Goal: Task Accomplishment & Management: Manage account settings

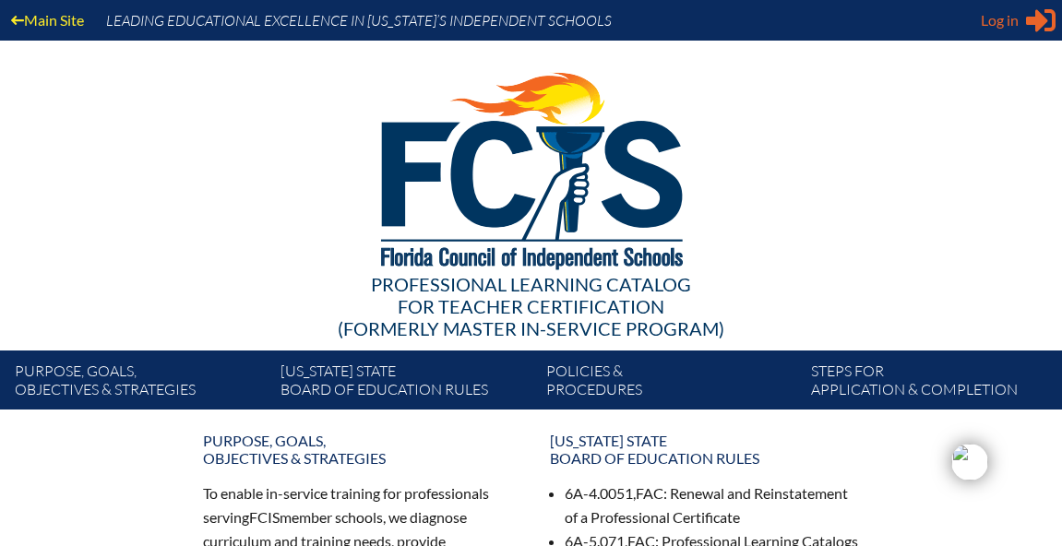
click at [1001, 22] on span "Log in" at bounding box center [999, 20] width 38 height 22
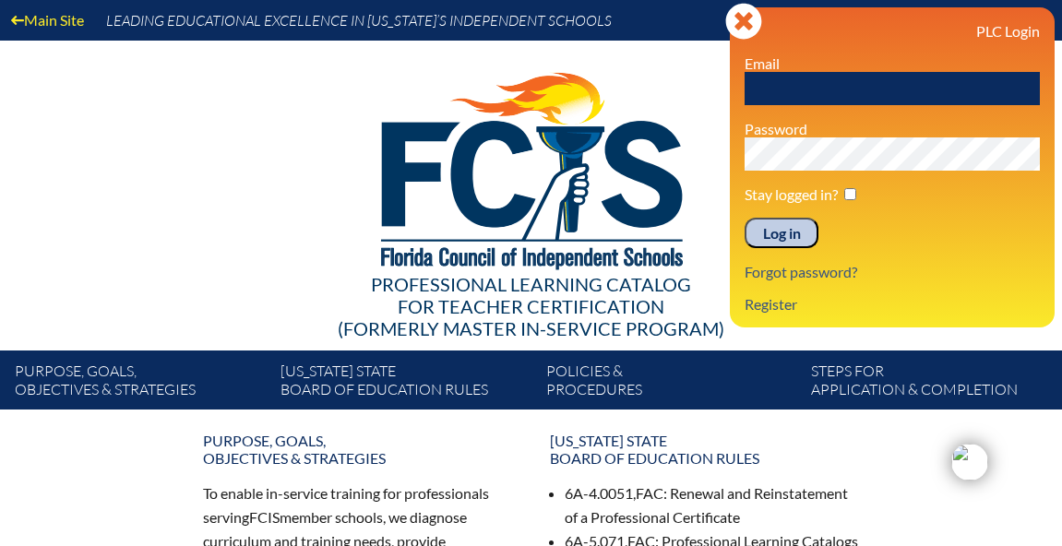
click at [906, 88] on input "text" at bounding box center [891, 88] width 295 height 33
type input "[EMAIL_ADDRESS][DOMAIN_NAME]"
click at [744, 218] on input "Log in" at bounding box center [781, 233] width 74 height 31
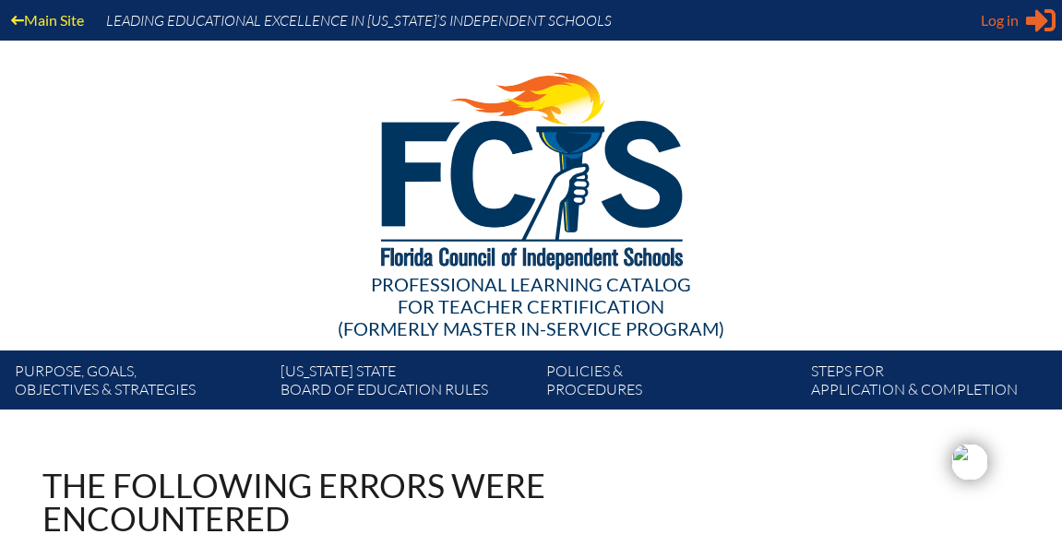
click at [996, 17] on span "Log in" at bounding box center [999, 20] width 38 height 22
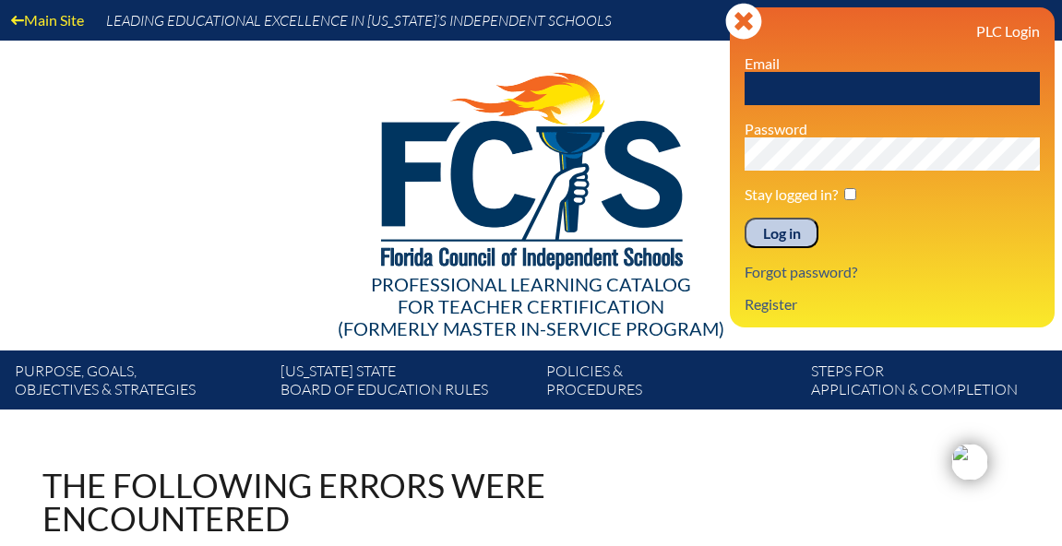
click at [640, 153] on img at bounding box center [530, 167] width 381 height 252
click at [742, 23] on icon "Close" at bounding box center [743, 21] width 37 height 37
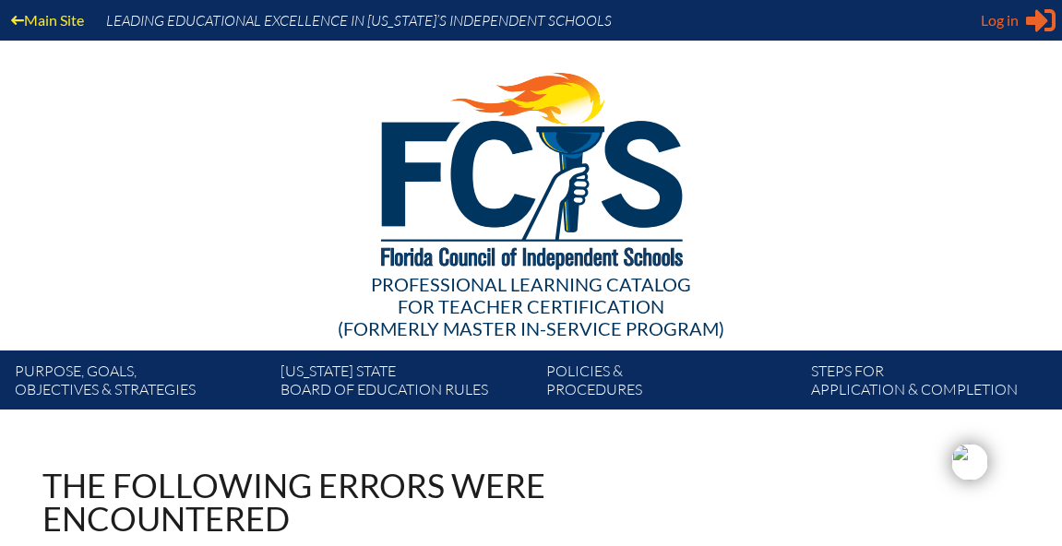
click at [1012, 16] on span "Log in" at bounding box center [999, 20] width 38 height 22
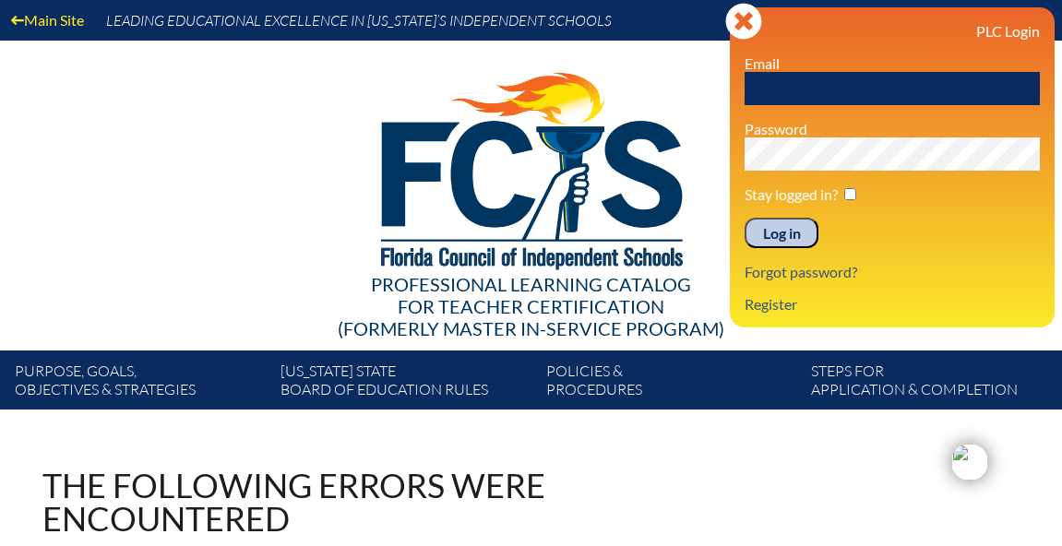
click at [851, 102] on input "text" at bounding box center [891, 88] width 295 height 33
type input "[EMAIL_ADDRESS][DOMAIN_NAME]"
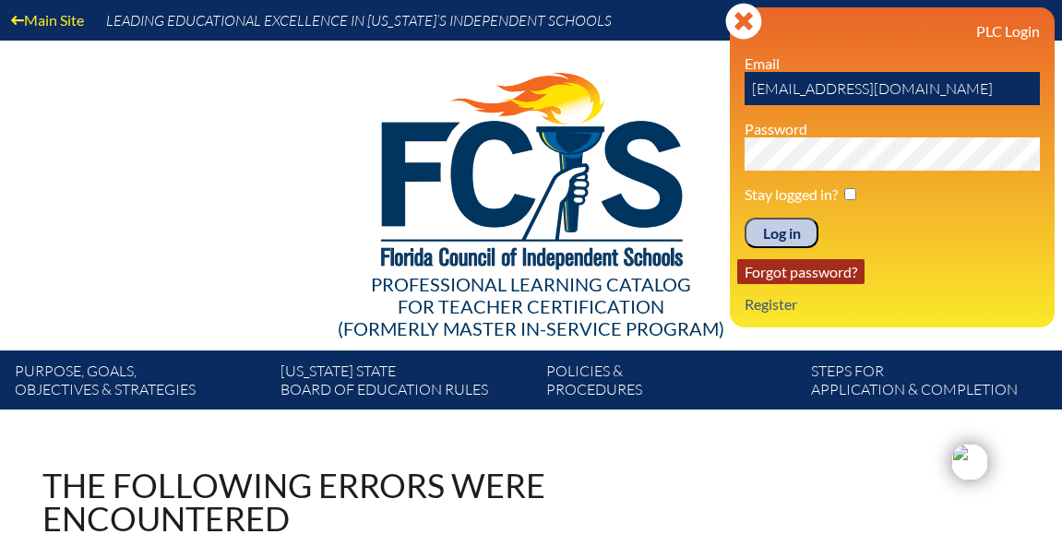
click at [778, 272] on link "Forgot password?" at bounding box center [800, 271] width 127 height 25
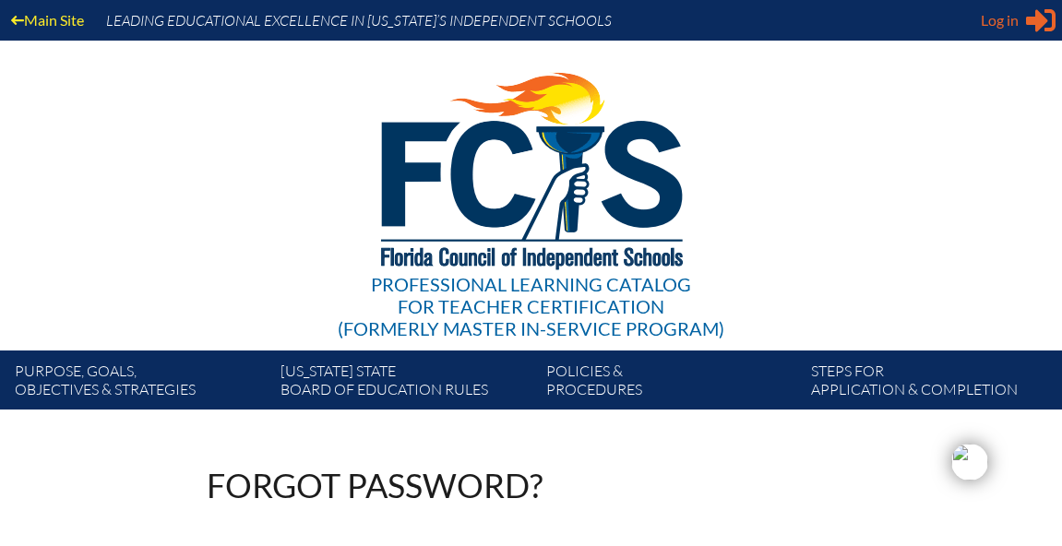
click at [988, 27] on span "Log in" at bounding box center [999, 20] width 38 height 22
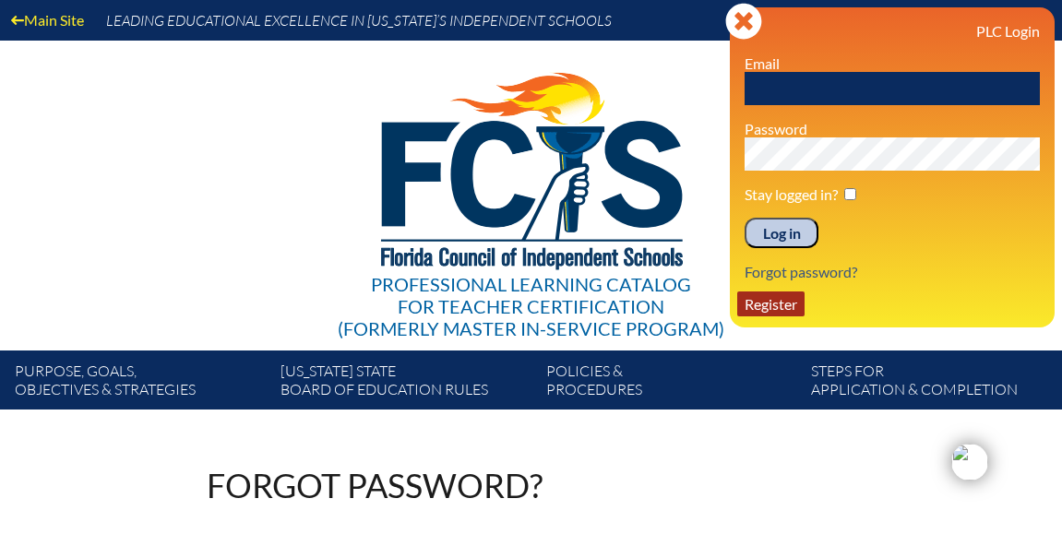
click at [797, 301] on link "Register" at bounding box center [770, 303] width 67 height 25
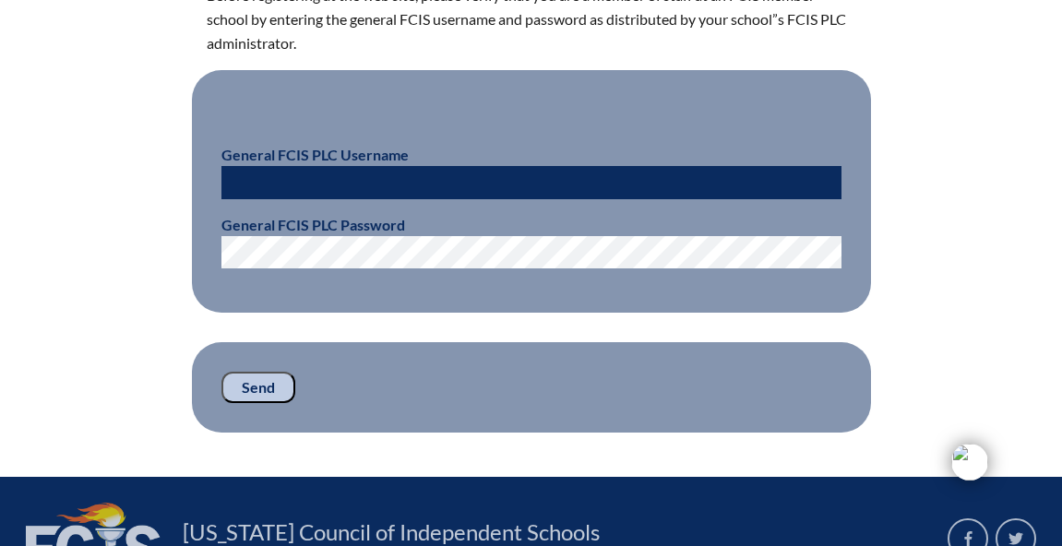
scroll to position [561, 0]
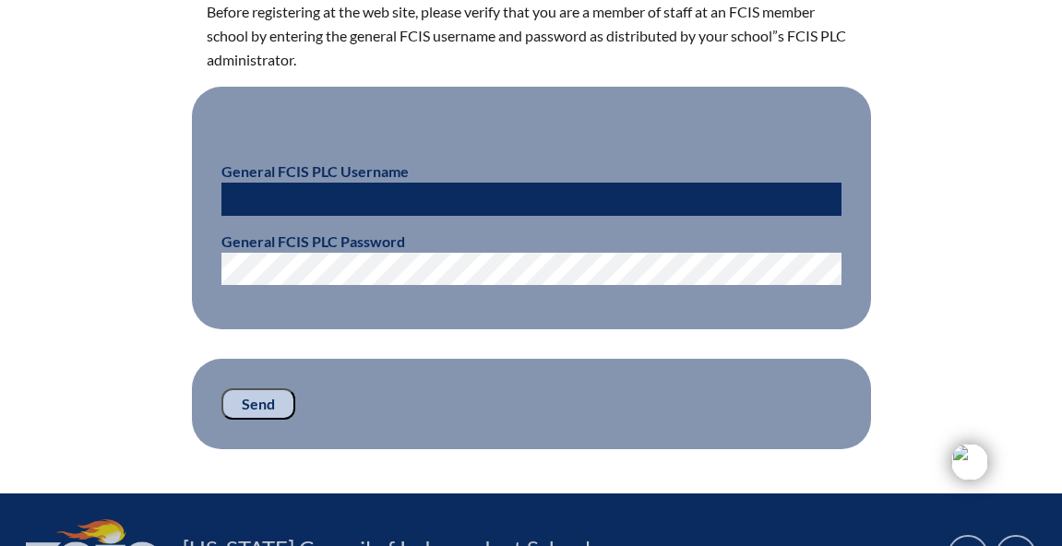
click at [457, 184] on input "text" at bounding box center [531, 199] width 620 height 33
type input "[EMAIL_ADDRESS][DOMAIN_NAME]"
click at [448, 290] on fieldset "General FCIS PLC Username cfranzoni@sjcds.net General FCIS PLC Password" at bounding box center [531, 209] width 679 height 244
click at [247, 409] on input "Send" at bounding box center [258, 403] width 74 height 31
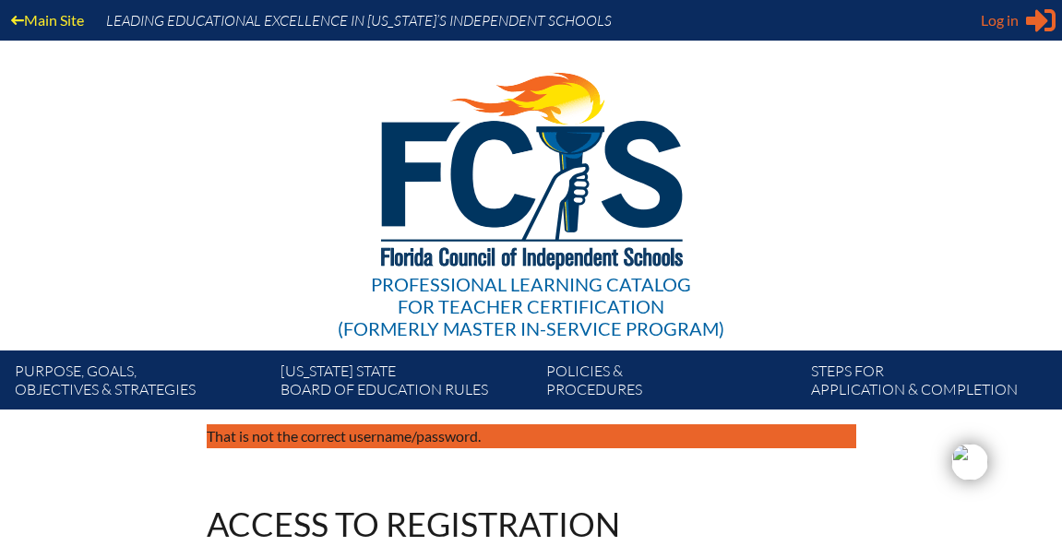
click at [1008, 26] on span "Log in" at bounding box center [999, 20] width 38 height 22
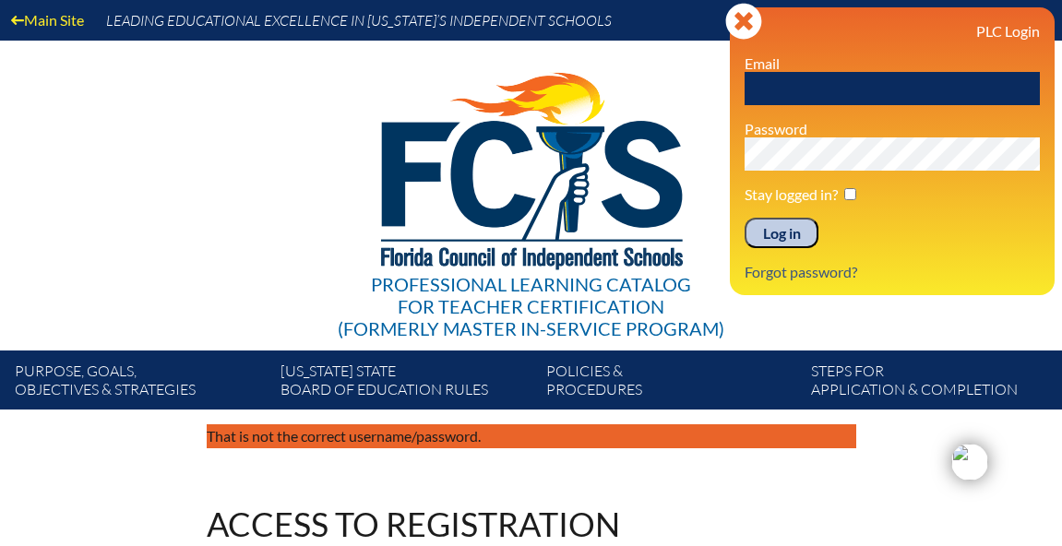
click at [864, 81] on input "text" at bounding box center [891, 88] width 295 height 33
type input "[EMAIL_ADDRESS][DOMAIN_NAME]"
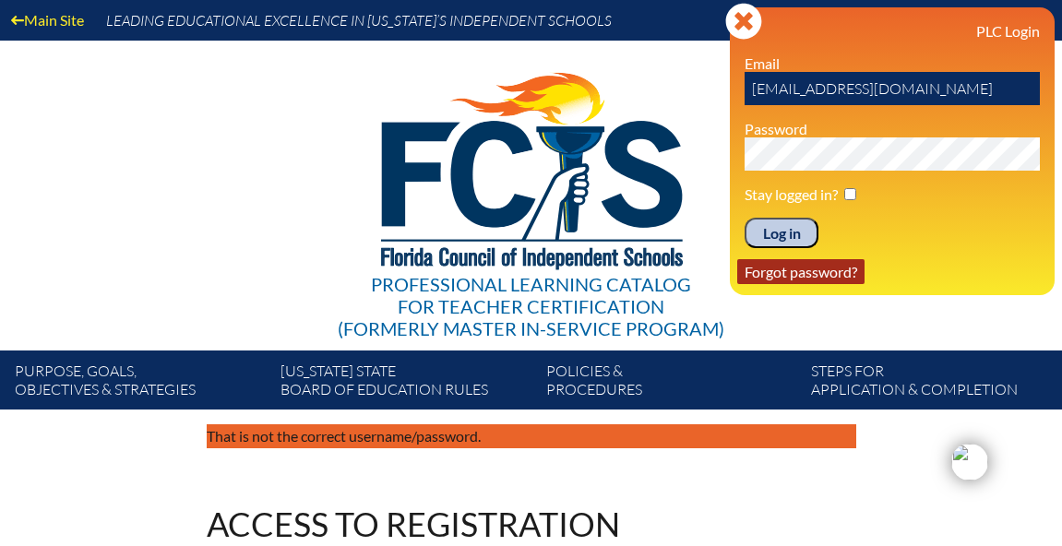
click at [825, 271] on link "Forgot password?" at bounding box center [800, 271] width 127 height 25
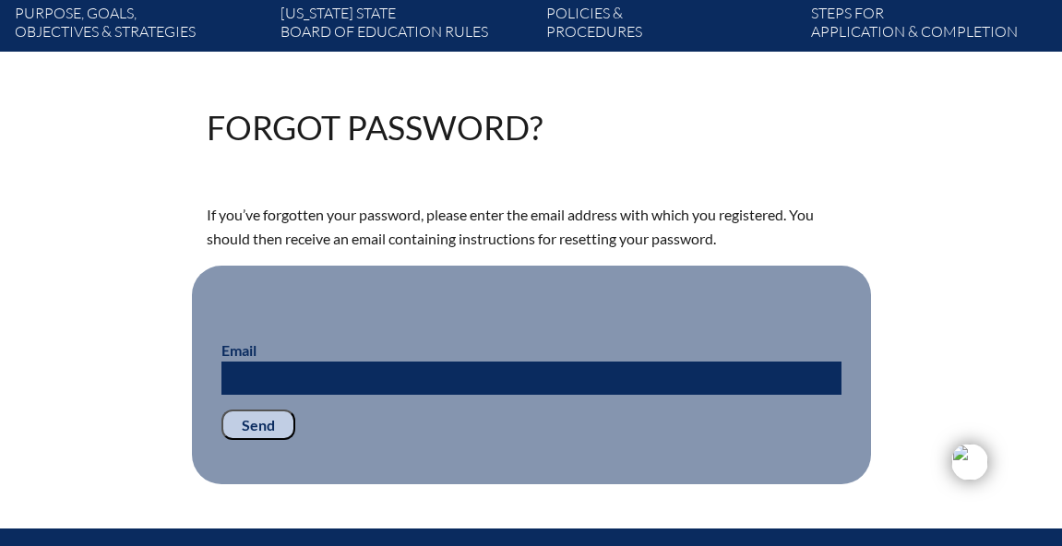
scroll to position [608, 0]
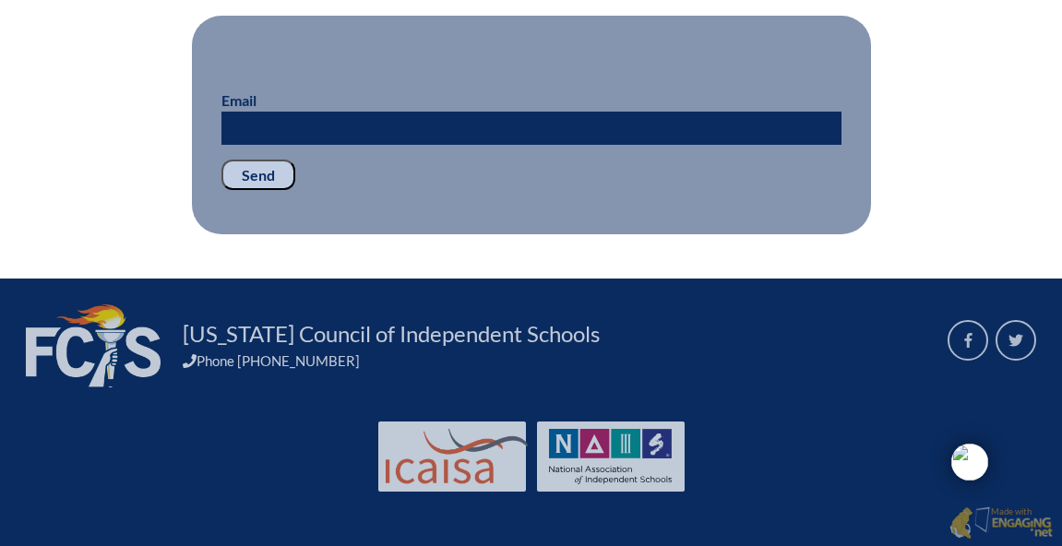
click at [556, 125] on input "Email" at bounding box center [531, 128] width 620 height 33
type input "cfranzoni@sjcds.net"
click at [257, 172] on input "Send" at bounding box center [258, 175] width 74 height 31
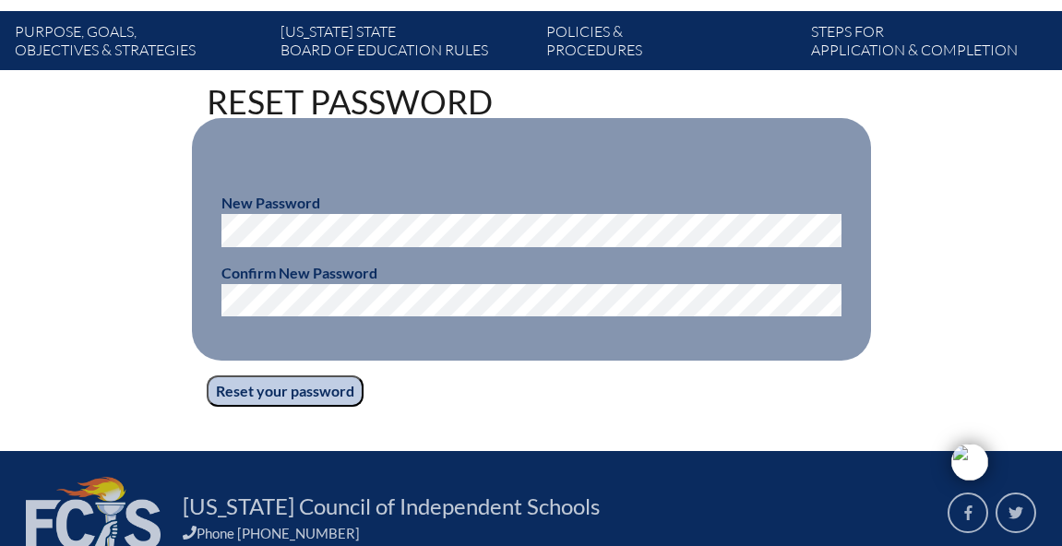
scroll to position [345, 0]
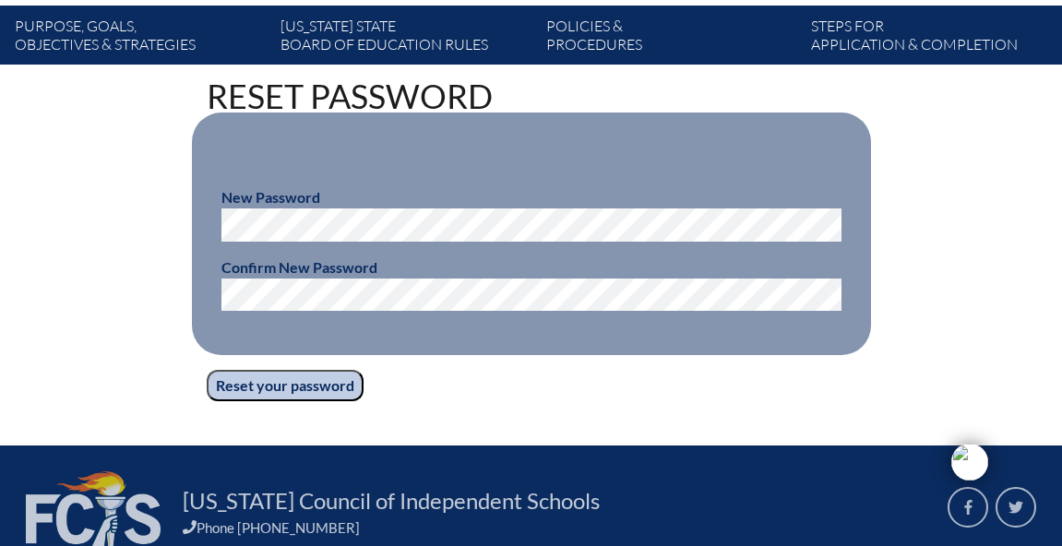
click at [331, 388] on input "Reset your password" at bounding box center [285, 385] width 157 height 31
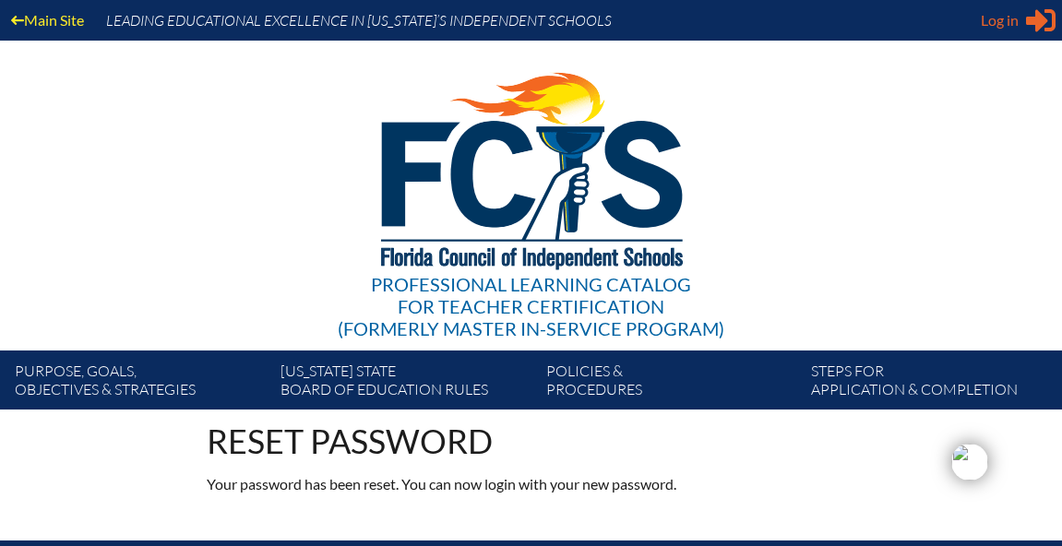
type input "[EMAIL_ADDRESS][DOMAIN_NAME]"
click at [1010, 18] on span "Log in" at bounding box center [999, 20] width 38 height 22
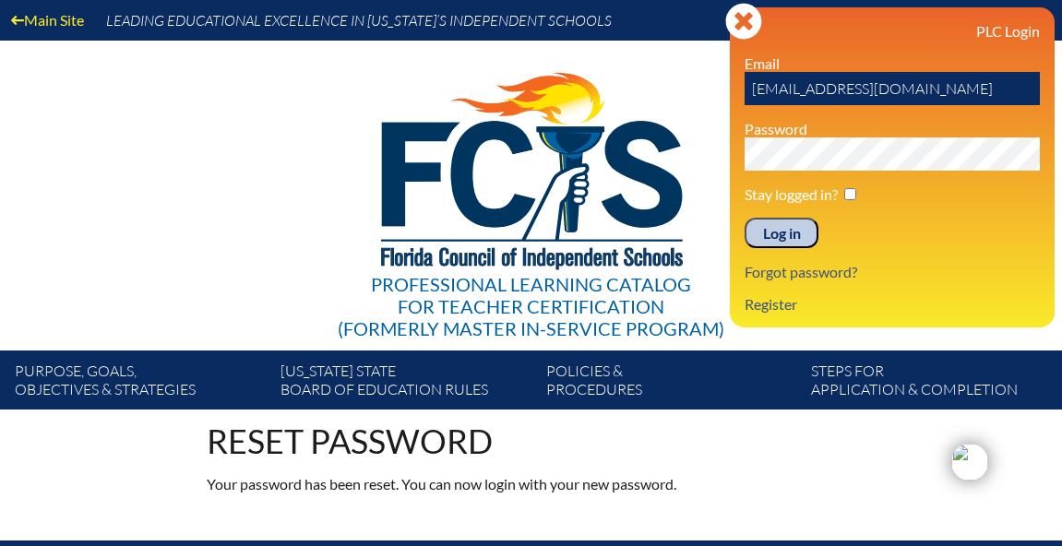
click at [790, 241] on input "Log in" at bounding box center [781, 233] width 74 height 31
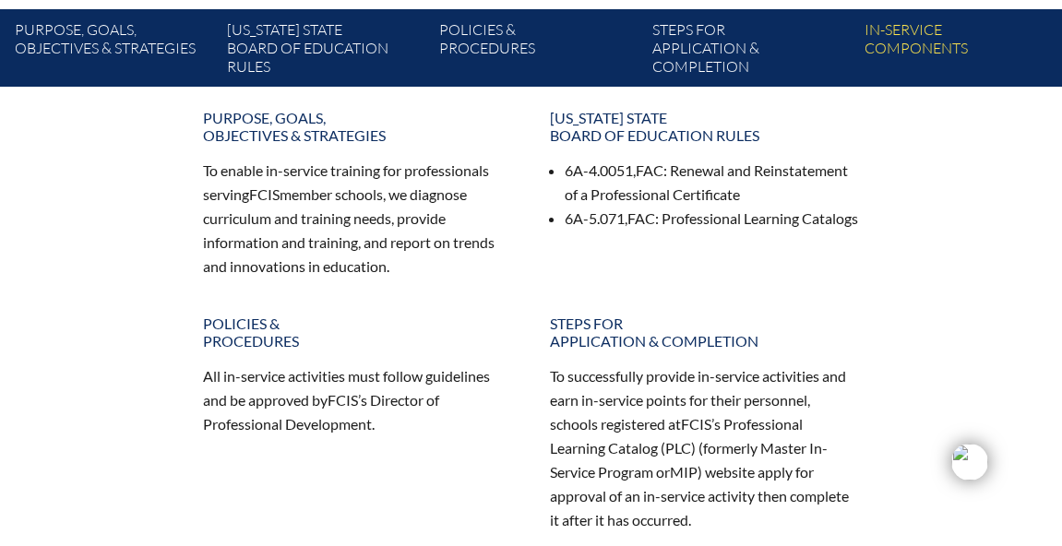
scroll to position [342, 0]
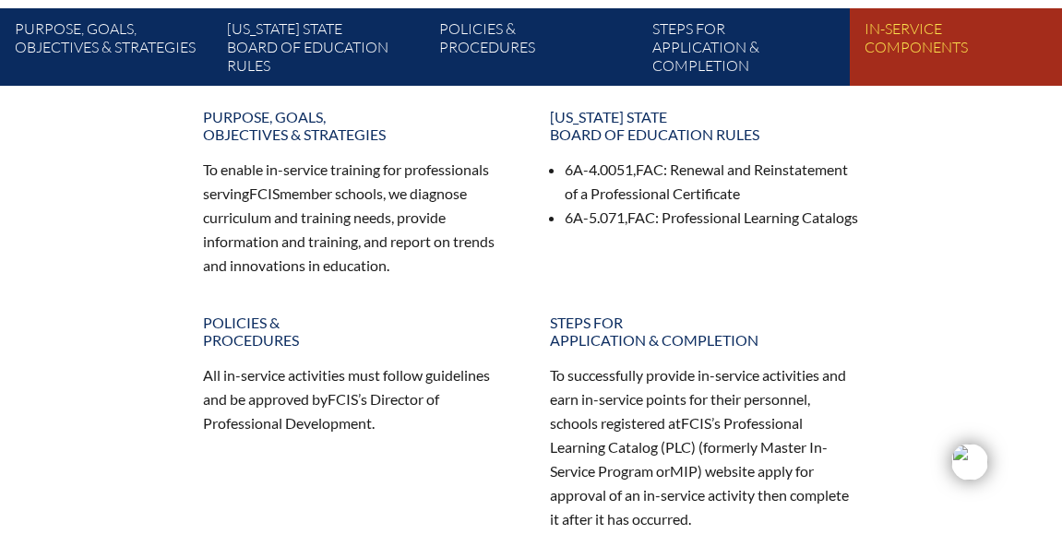
click at [916, 34] on link "In-service components" at bounding box center [963, 51] width 212 height 70
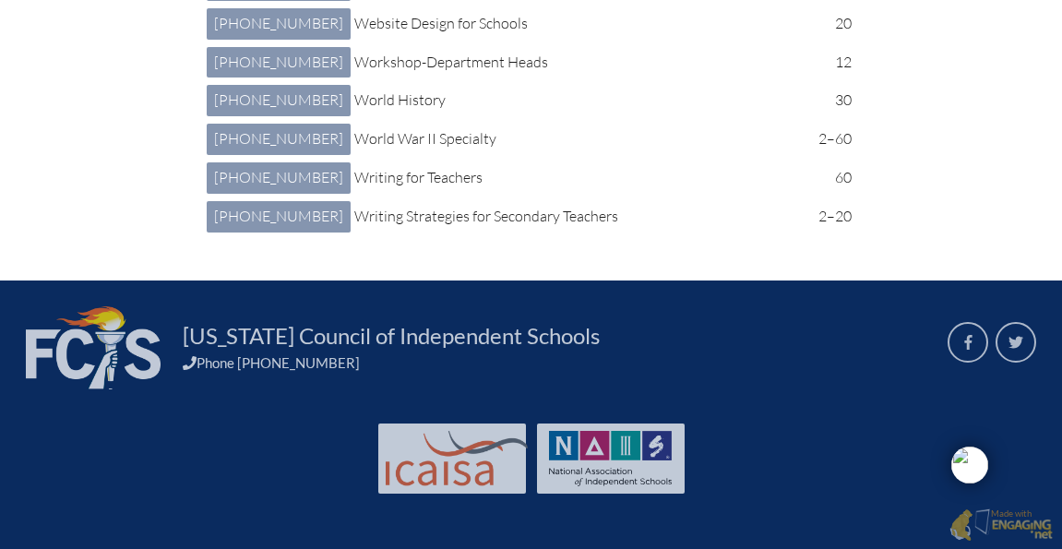
scroll to position [10550, 0]
